Goal: Task Accomplishment & Management: Manage account settings

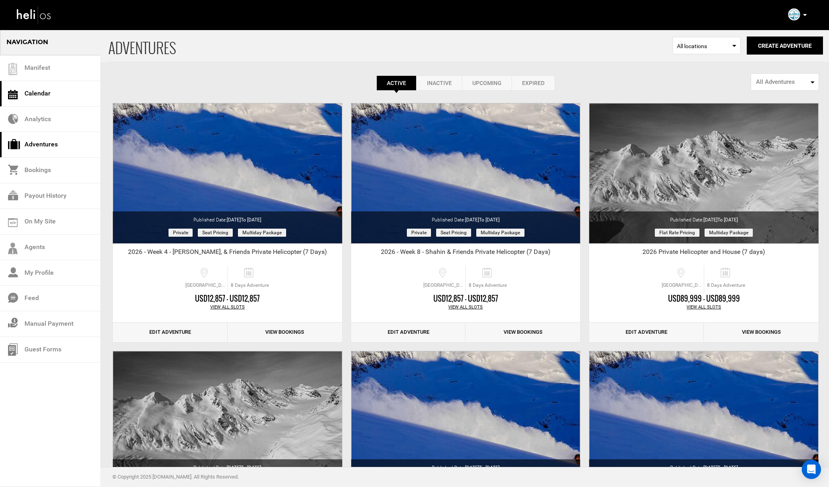
click at [57, 96] on link "Calendar" at bounding box center [50, 94] width 100 height 26
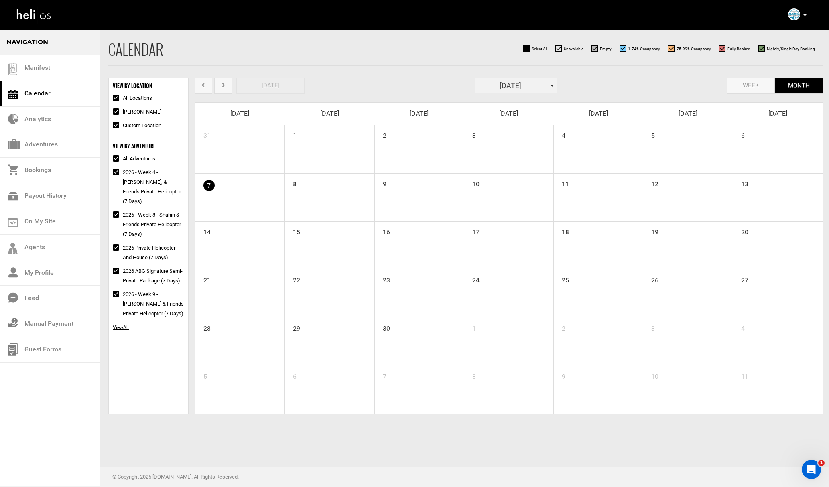
click at [551, 81] on div "[DATE]" at bounding box center [516, 86] width 82 height 16
click at [551, 101] on th "»" at bounding box center [553, 102] width 12 height 12
click at [527, 123] on span "Mar" at bounding box center [528, 122] width 18 height 22
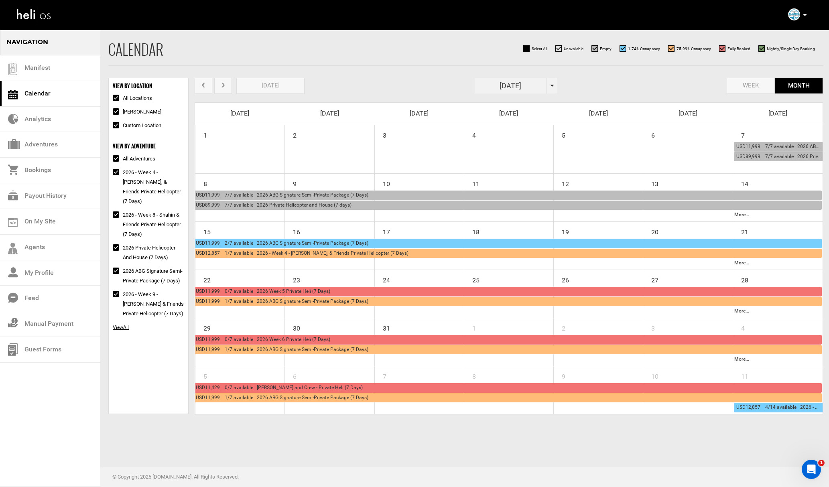
click at [201, 83] on span "prev" at bounding box center [203, 86] width 7 height 6
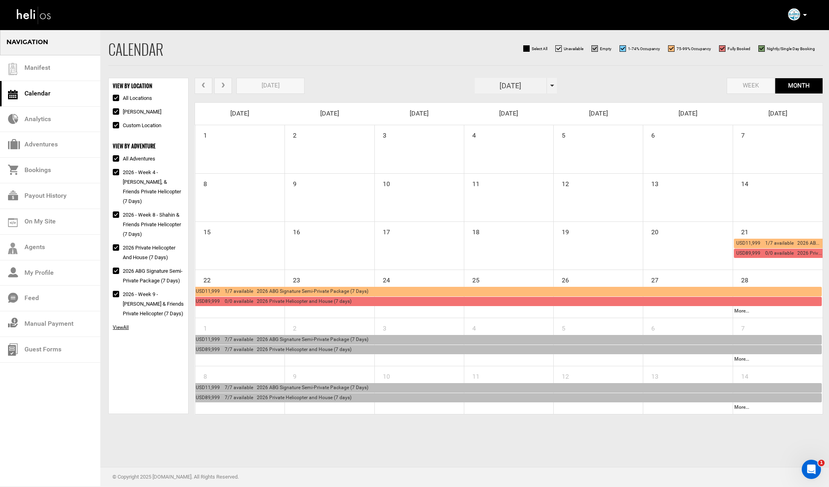
click at [225, 86] on span "next" at bounding box center [223, 86] width 7 height 6
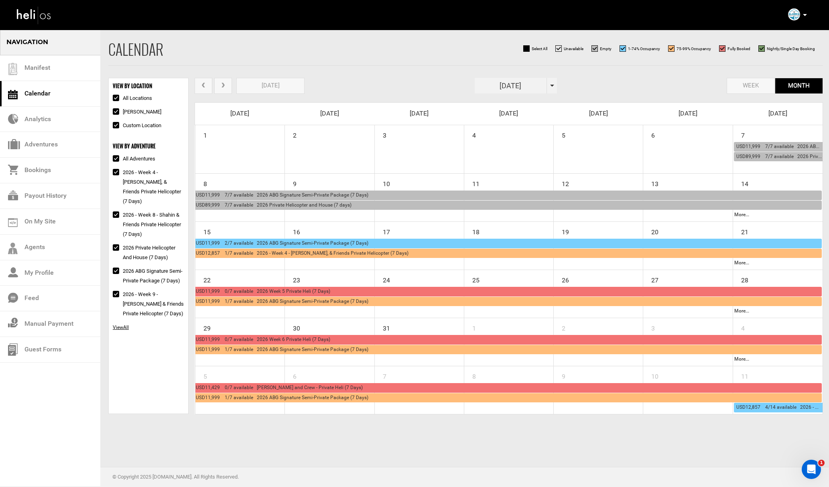
click at [256, 290] on span "USD11,999 0/7 available 2026 Week 5 Private Heli (7 Days)" at bounding box center [263, 292] width 134 height 6
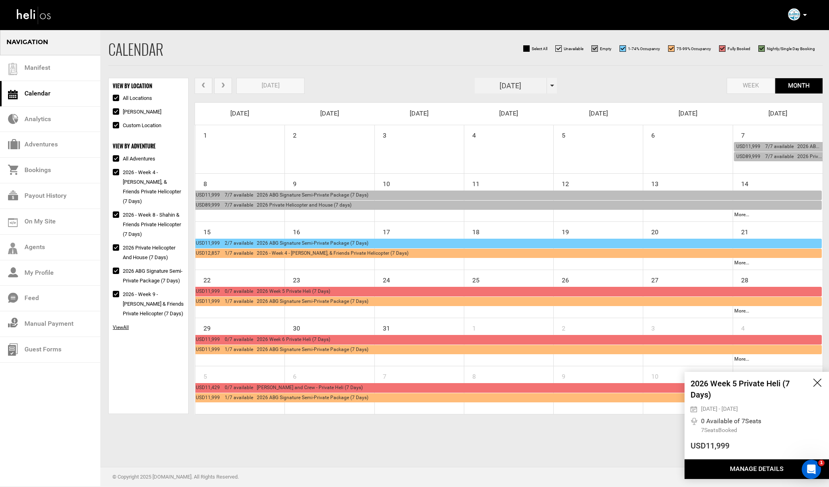
click at [252, 302] on span "USD11,999 1/7 available 2026 ABG Signature Semi-Private Package (7 Days)" at bounding box center [282, 302] width 173 height 6
click at [737, 465] on button "Manage Details" at bounding box center [757, 470] width 144 height 20
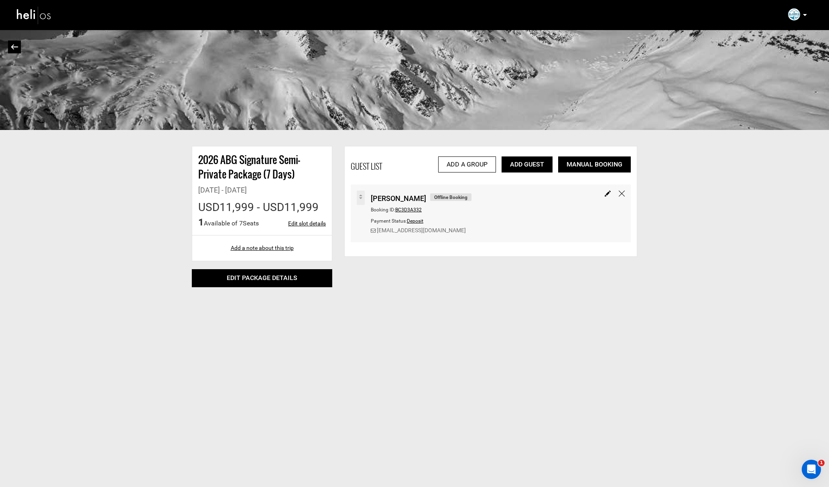
click at [301, 225] on link "Edit slot details" at bounding box center [307, 224] width 38 height 8
type input "[DATE]"
type input "10"
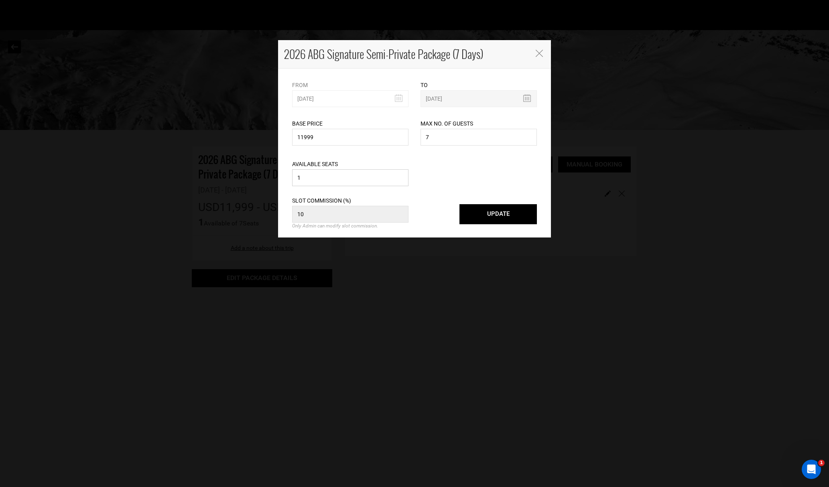
drag, startPoint x: 318, startPoint y: 177, endPoint x: 291, endPoint y: 177, distance: 26.5
click at [291, 178] on div "Available Seats 1 Please enter a valid available seats. Available seats can not…" at bounding box center [350, 168] width 128 height 41
type input "3"
click at [489, 214] on button "UPDATE" at bounding box center [498, 214] width 77 height 20
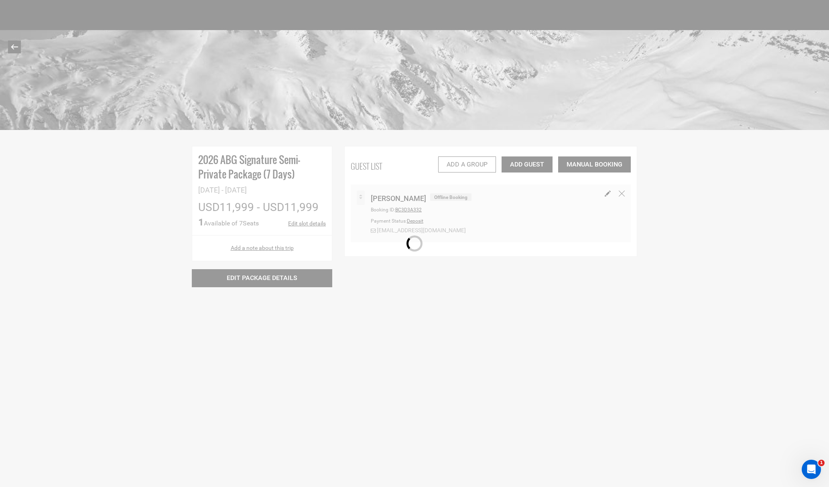
select select "1"
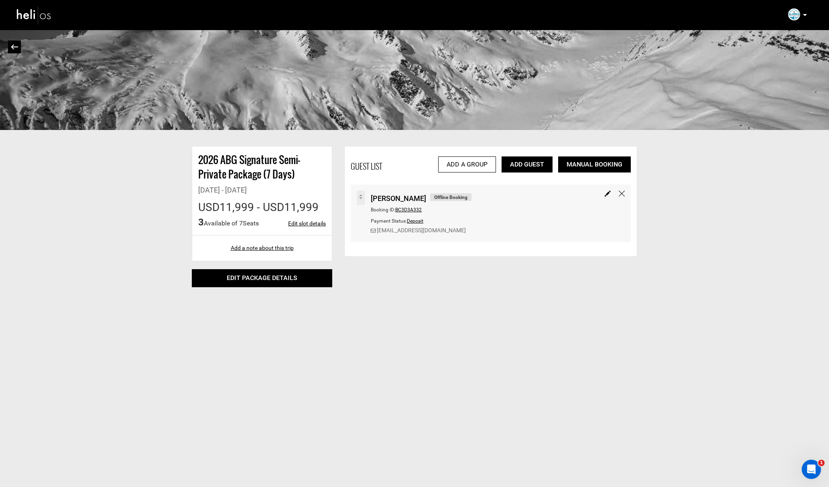
click at [521, 163] on link "Add Guest" at bounding box center [527, 165] width 51 height 16
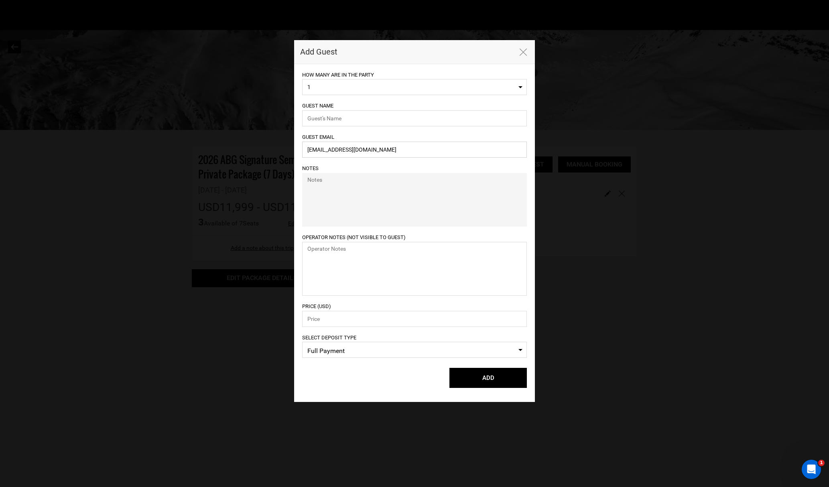
click at [340, 153] on input "[EMAIL_ADDRESS][DOMAIN_NAME]" at bounding box center [414, 150] width 225 height 16
paste input "[PERSON_NAME]"
type input "[PERSON_NAME][EMAIL_ADDRESS][DOMAIN_NAME]"
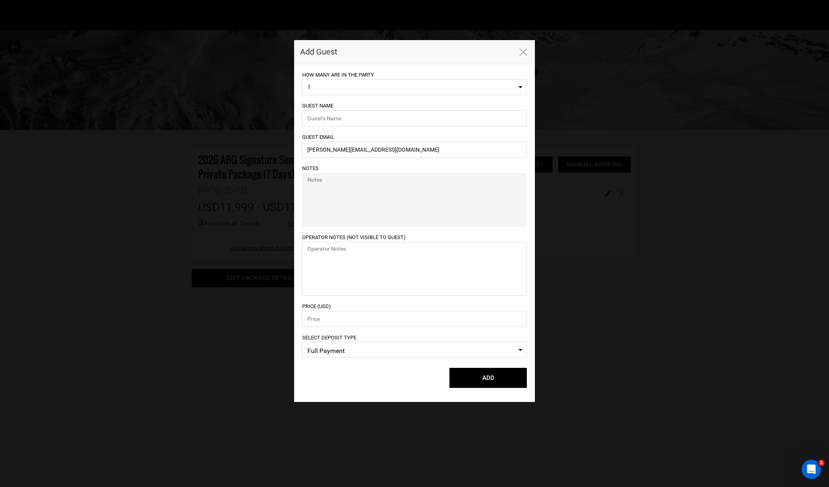
click at [347, 81] on button "1" at bounding box center [414, 87] width 225 height 16
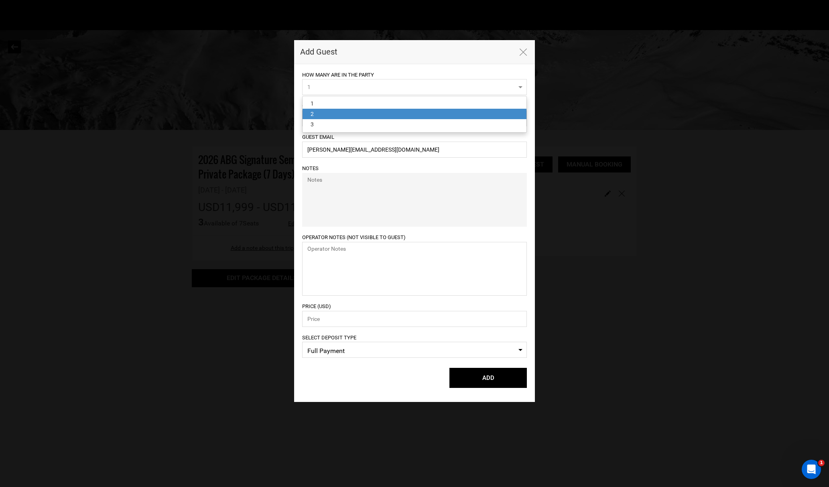
click at [321, 114] on link "2" at bounding box center [415, 114] width 224 height 10
select select "2"
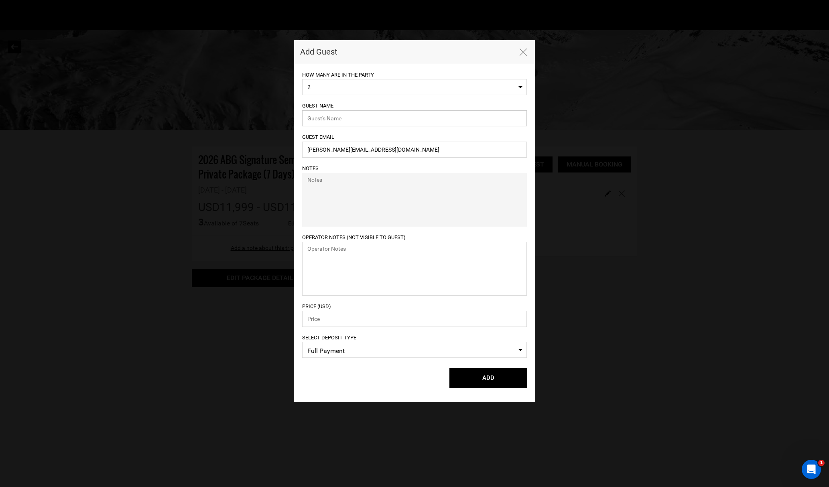
click at [334, 121] on input "text" at bounding box center [414, 118] width 225 height 16
paste input "[PERSON_NAME]"
type input "[PERSON_NAME]"
click at [332, 347] on span "Full Payment" at bounding box center [414, 351] width 214 height 12
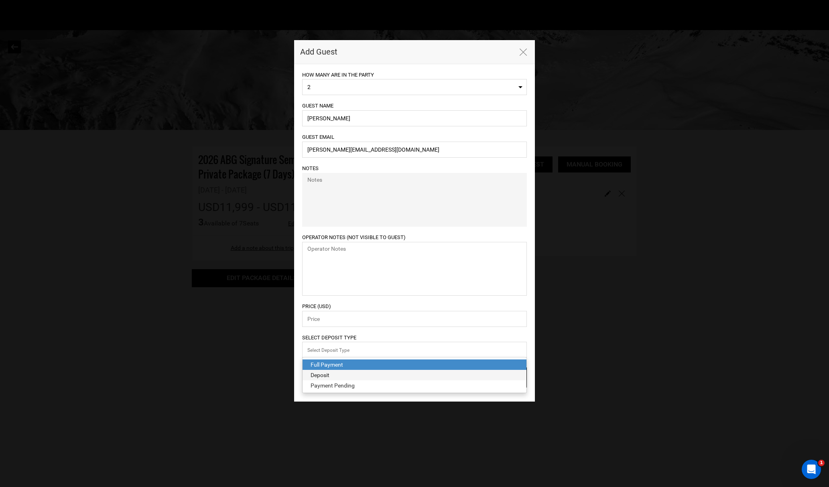
click at [329, 374] on div "Deposit" at bounding box center [415, 375] width 208 height 8
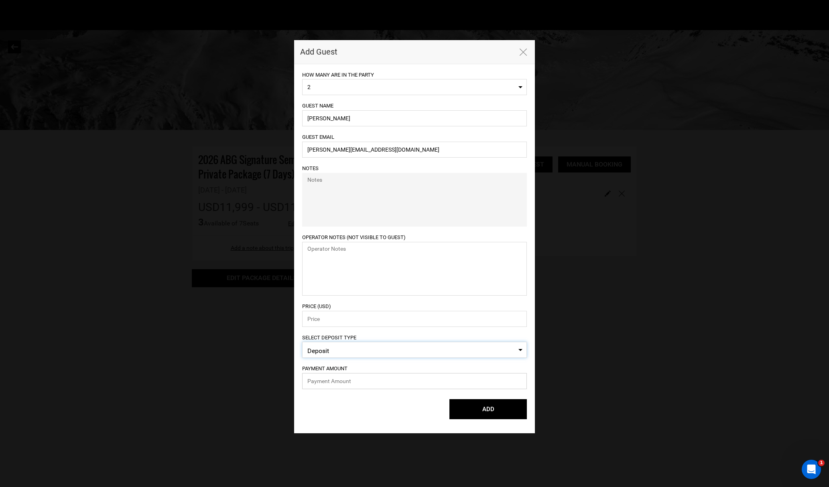
click at [330, 379] on input "text" at bounding box center [414, 381] width 225 height 16
click at [325, 319] on input "number" at bounding box center [414, 319] width 225 height 16
paste input "23998"
type input "23998"
click at [331, 384] on input "text" at bounding box center [414, 381] width 225 height 16
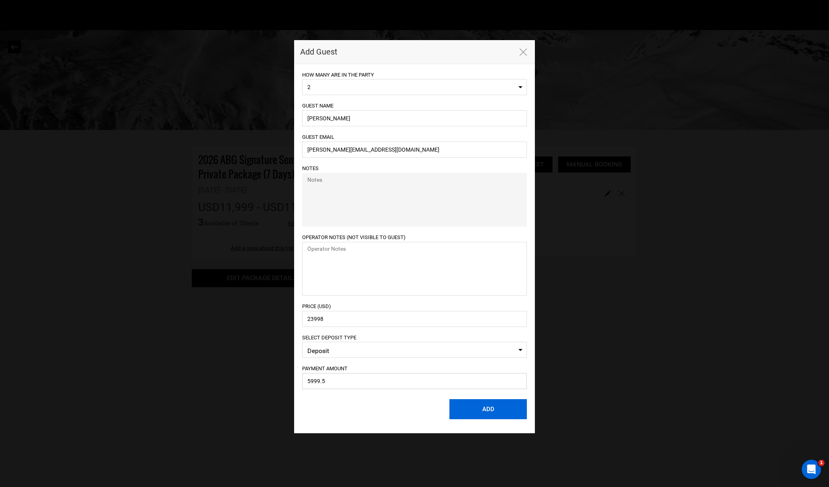
type input "5999.5"
click at [501, 410] on button "ADD" at bounding box center [488, 409] width 77 height 20
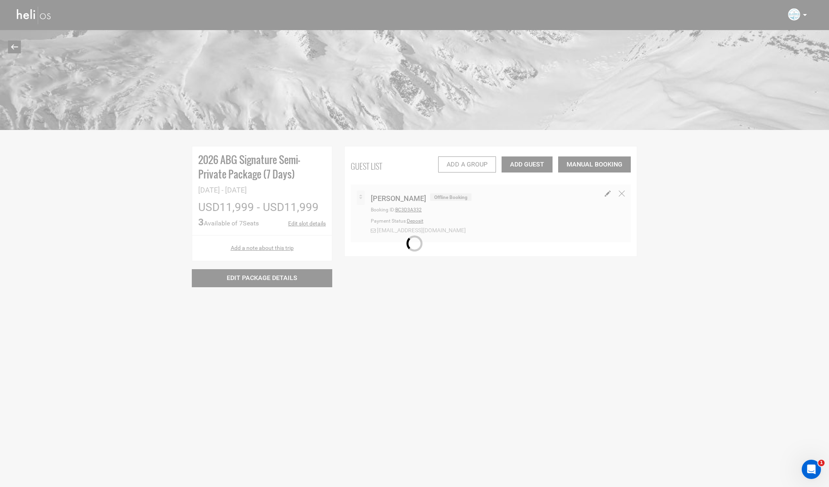
select select "1"
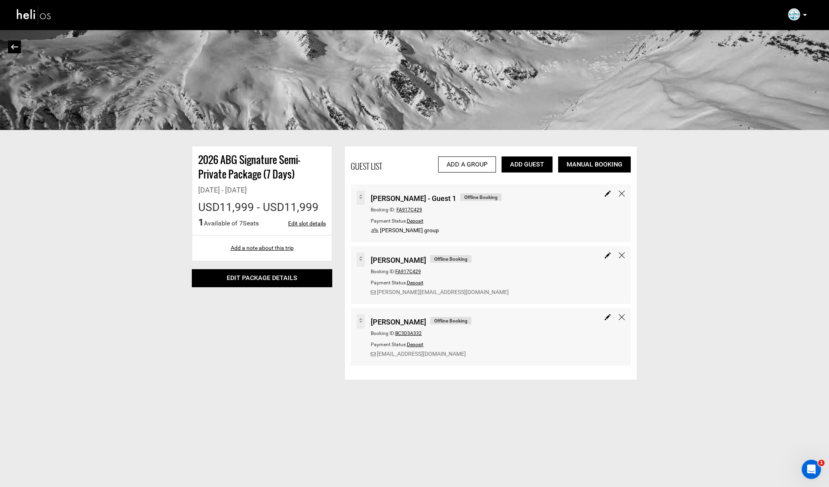
click at [605, 195] on img at bounding box center [608, 194] width 6 height 6
type input "[PERSON_NAME] - Guest 1"
type input "23998"
select select "2"
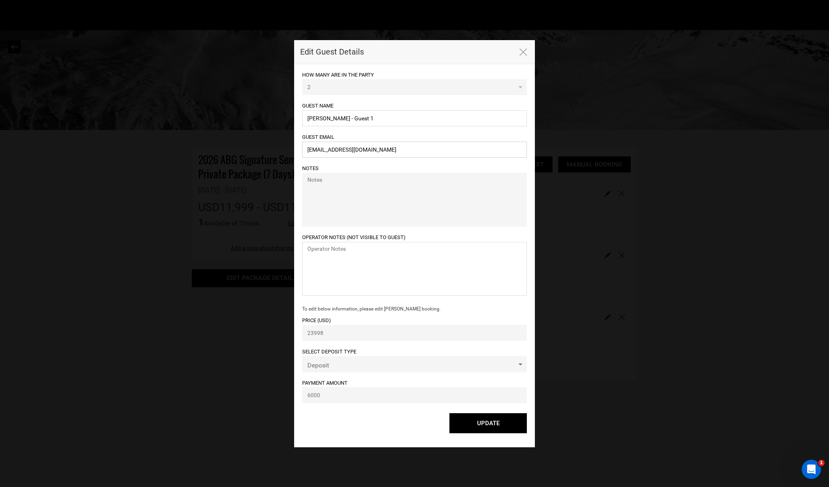
click at [344, 147] on input "[EMAIL_ADDRESS][DOMAIN_NAME]" at bounding box center [414, 150] width 225 height 16
paste input "[PERSON_NAME]"
type input "[PERSON_NAME][EMAIL_ADDRESS][DOMAIN_NAME]"
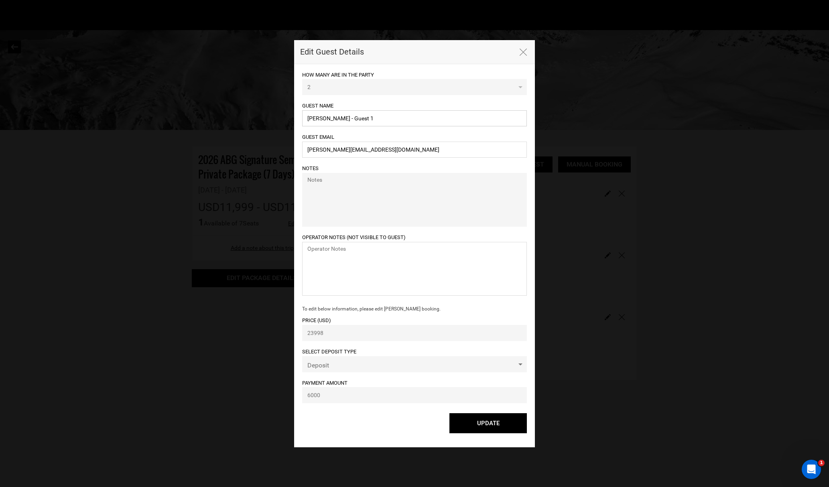
drag, startPoint x: 375, startPoint y: 119, endPoint x: 329, endPoint y: 119, distance: 45.8
click at [329, 119] on input "[PERSON_NAME] - Guest 1" at bounding box center [414, 118] width 225 height 16
click at [356, 118] on input "[PERSON_NAME] - Guest 1" at bounding box center [414, 118] width 225 height 16
drag, startPoint x: 343, startPoint y: 118, endPoint x: 447, endPoint y: 120, distance: 103.6
click at [447, 120] on input "[PERSON_NAME] - Guest 1" at bounding box center [414, 118] width 225 height 16
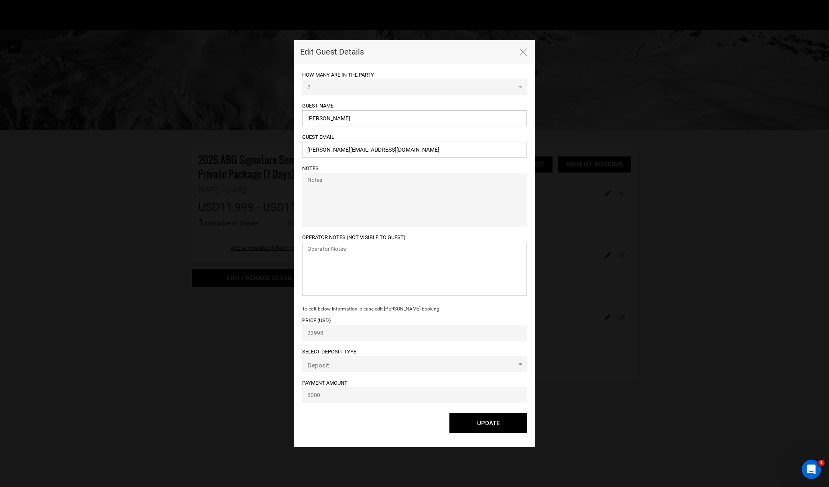
drag, startPoint x: 316, startPoint y: 120, endPoint x: 337, endPoint y: 112, distance: 22.4
click at [315, 120] on input "[PERSON_NAME]" at bounding box center [414, 118] width 225 height 16
click at [383, 122] on input "[PERSON_NAME]" at bounding box center [414, 118] width 225 height 16
type input "[PERSON_NAME]"
click at [485, 424] on button "UPDATE" at bounding box center [488, 423] width 77 height 20
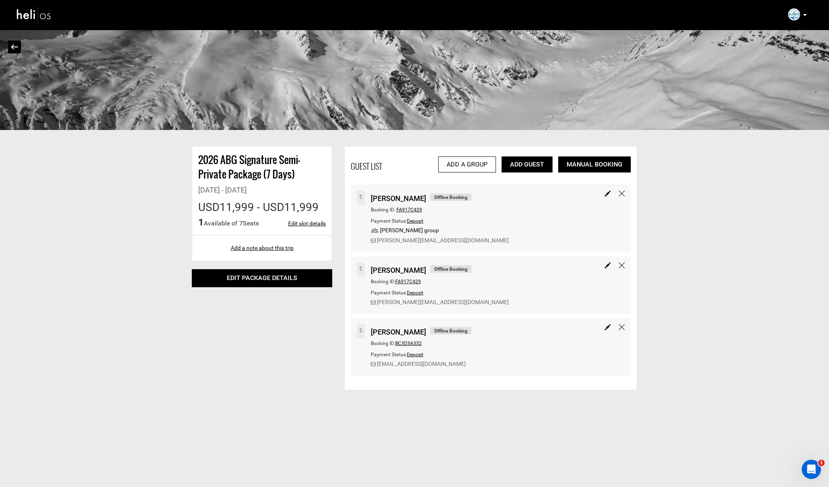
click at [409, 210] on span "FA917C429" at bounding box center [410, 210] width 26 height 6
click at [676, 216] on div "2026 ABG Signature Semi-Private Package (7 Days) [DATE] - [DATE] USD11,999 - US…" at bounding box center [414, 209] width 829 height 362
